Goal: Information Seeking & Learning: Learn about a topic

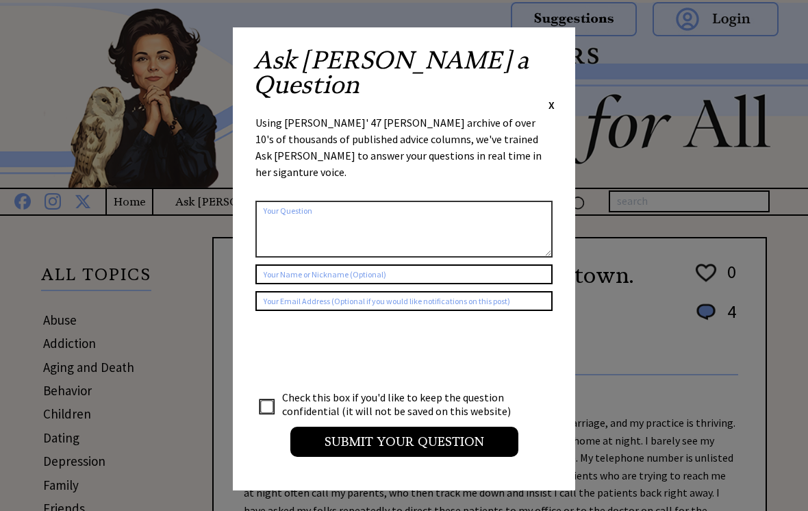
click at [560, 51] on div "Ask Ann a Question X Using Ann Landers' 47 vear archive of over 10's of thousan…" at bounding box center [404, 258] width 343 height 463
click at [553, 98] on span "X" at bounding box center [552, 105] width 6 height 14
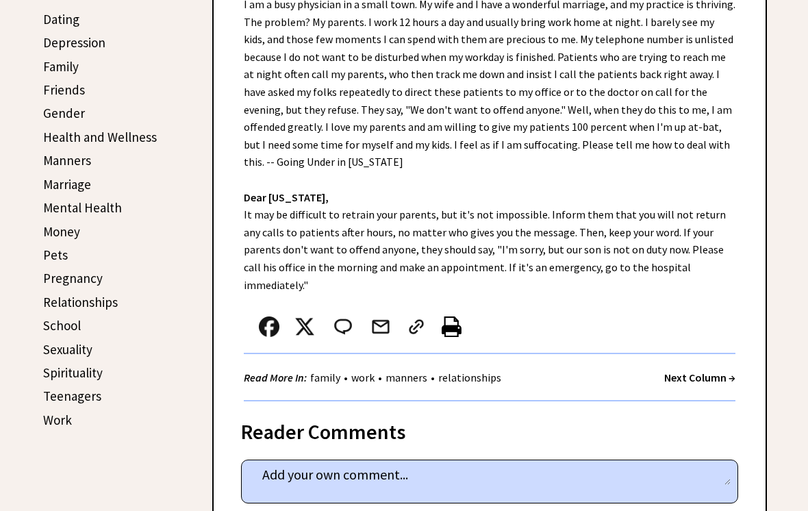
scroll to position [419, 0]
click at [64, 412] on link "Work" at bounding box center [57, 420] width 29 height 16
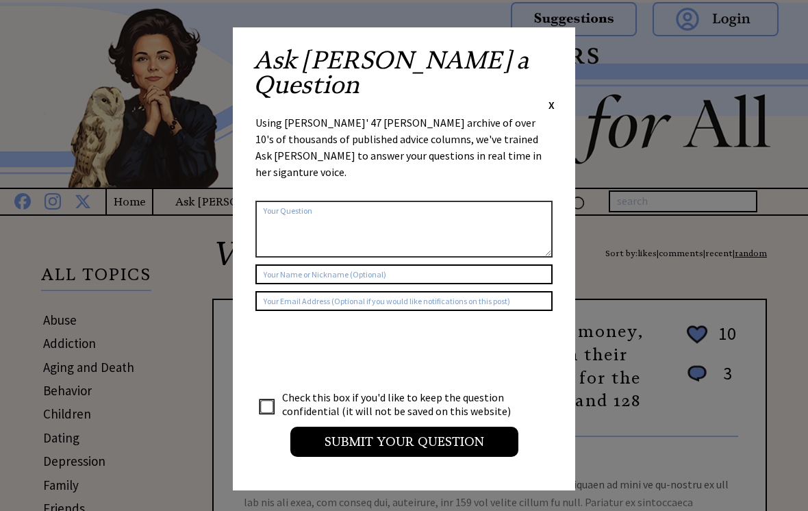
click at [550, 98] on span "X" at bounding box center [552, 105] width 6 height 14
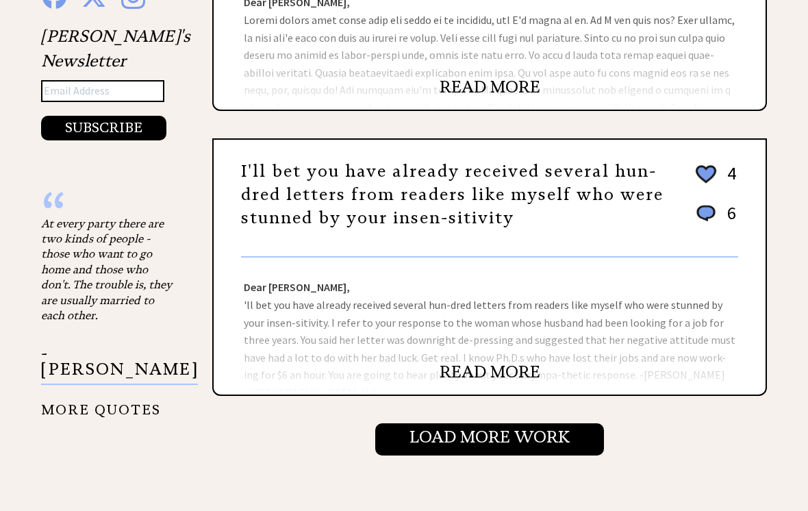
scroll to position [1319, 0]
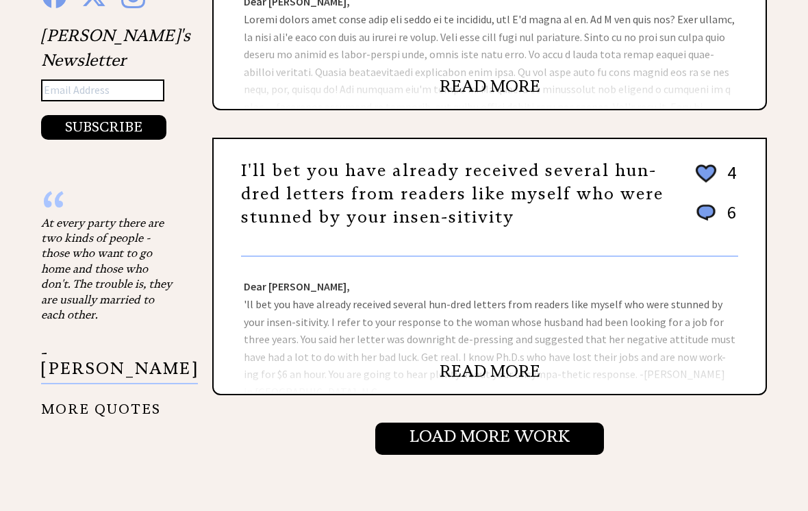
click at [515, 367] on link "READ MORE" at bounding box center [490, 372] width 101 height 21
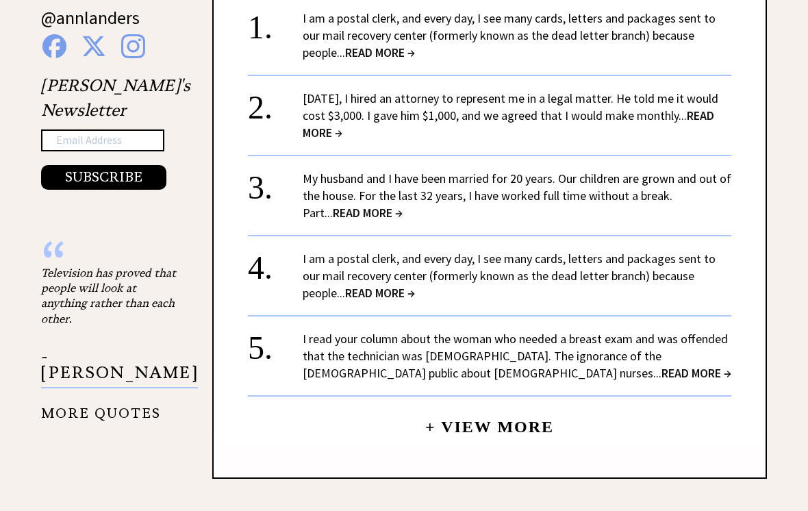
scroll to position [1406, 0]
click at [512, 407] on link "+ View More" at bounding box center [489, 421] width 129 height 29
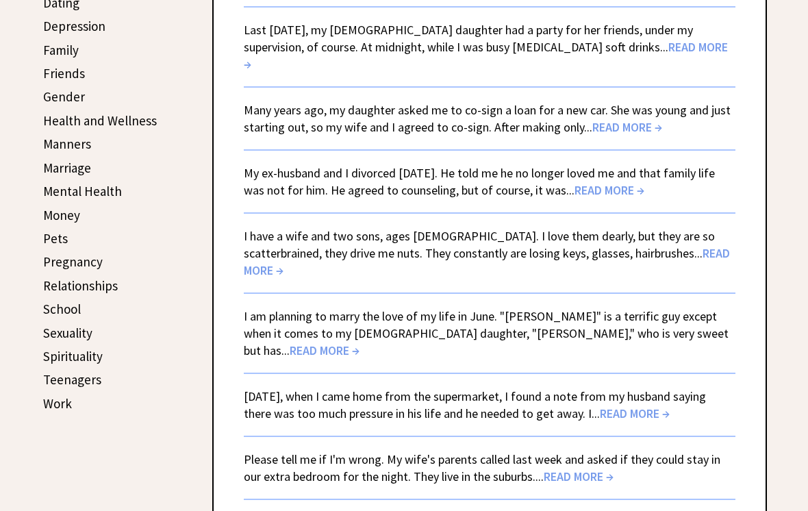
scroll to position [435, 0]
click at [360, 343] on span "READ MORE →" at bounding box center [325, 351] width 70 height 16
